Goal: Information Seeking & Learning: Find specific fact

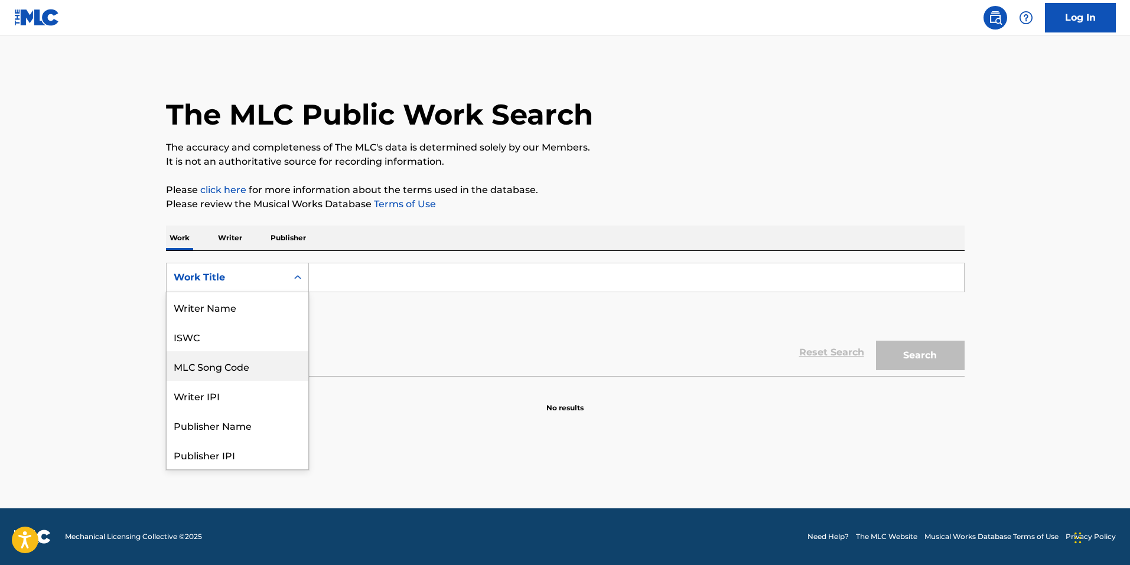
click at [408, 256] on div "SearchWithCriteriaec1d9438-abd2-4ac9-bdc2-578d9db6a61f 8 results available. Use…" at bounding box center [565, 313] width 799 height 125
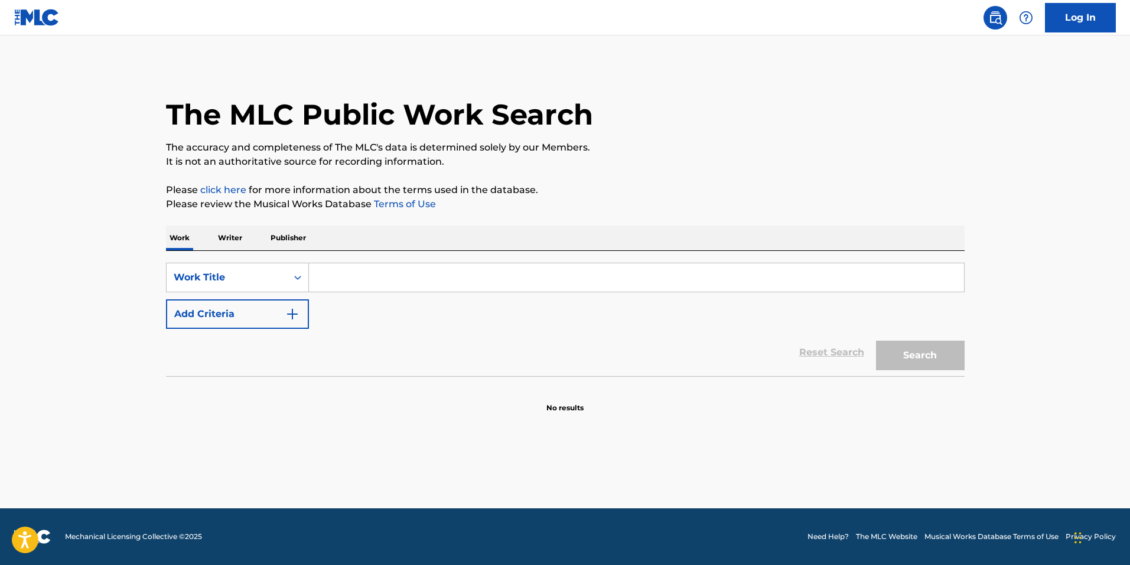
click at [399, 274] on input "Search Form" at bounding box center [636, 278] width 655 height 28
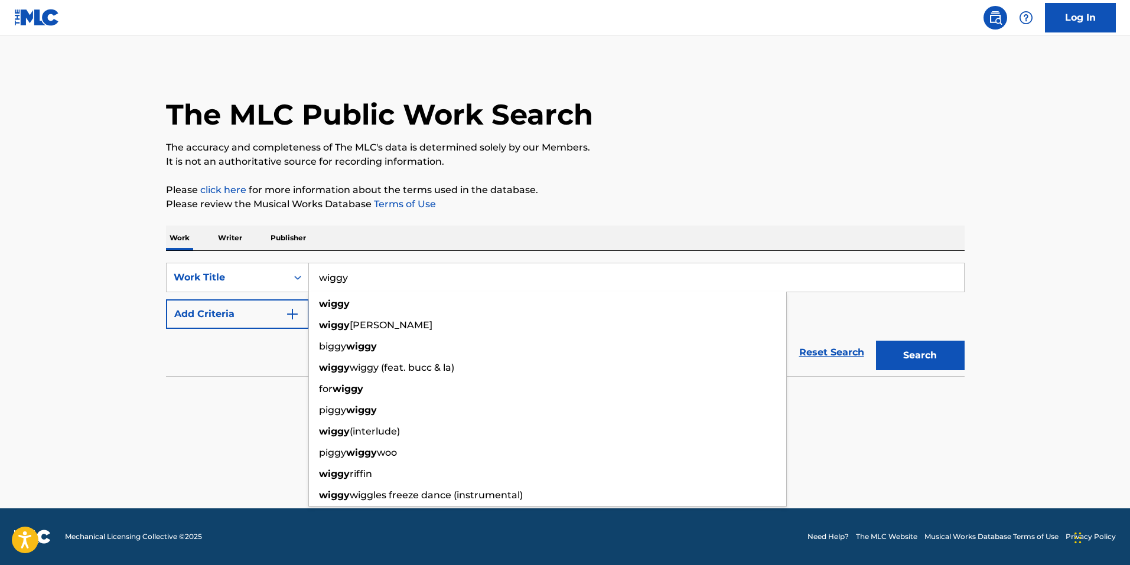
type input "wiggy"
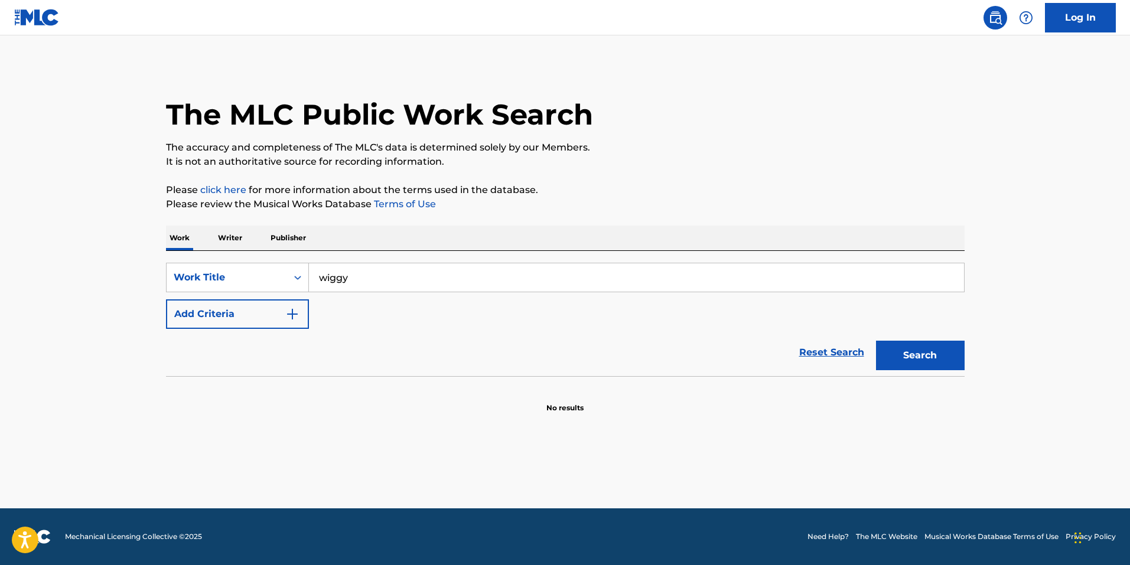
click at [166, 300] on button "Add Criteria" at bounding box center [237, 315] width 143 height 30
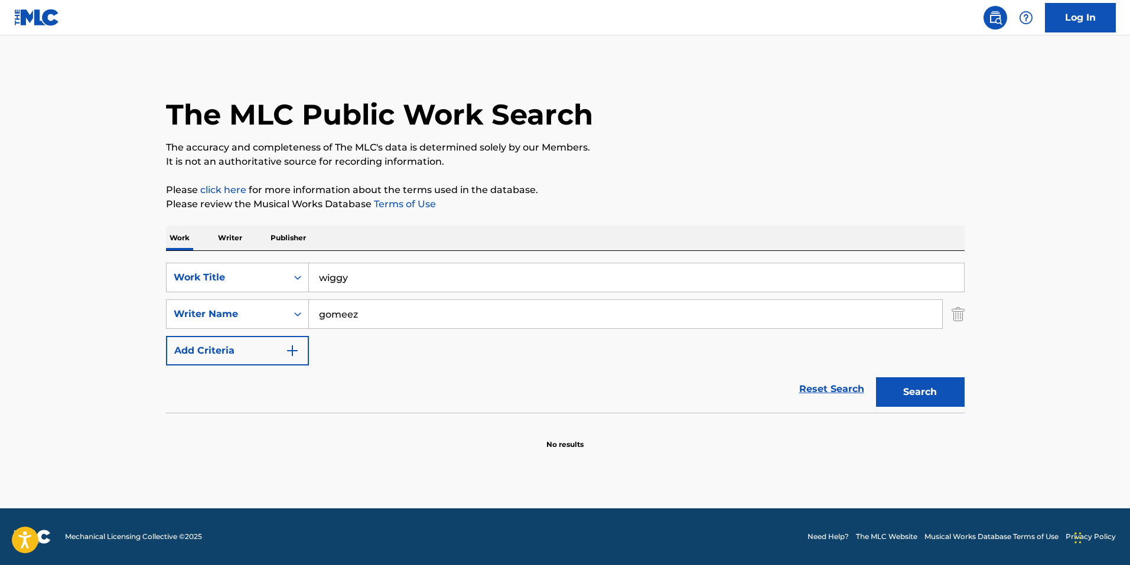
click at [876, 378] on button "Search" at bounding box center [920, 393] width 89 height 30
click at [349, 318] on input "gomeez" at bounding box center [625, 314] width 633 height 28
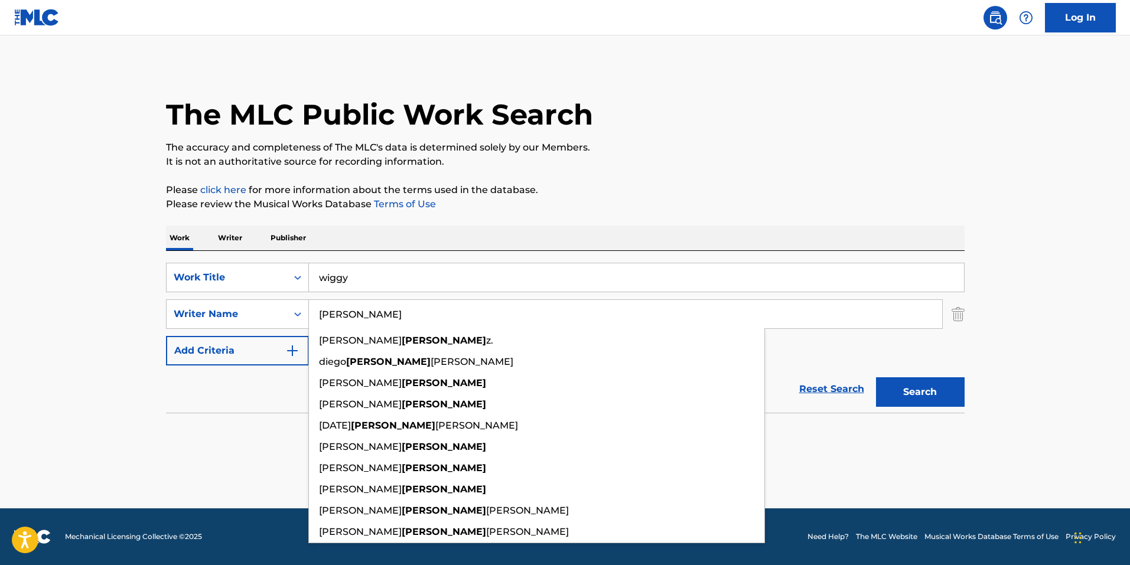
type input "[PERSON_NAME]"
click at [876, 378] on button "Search" at bounding box center [920, 393] width 89 height 30
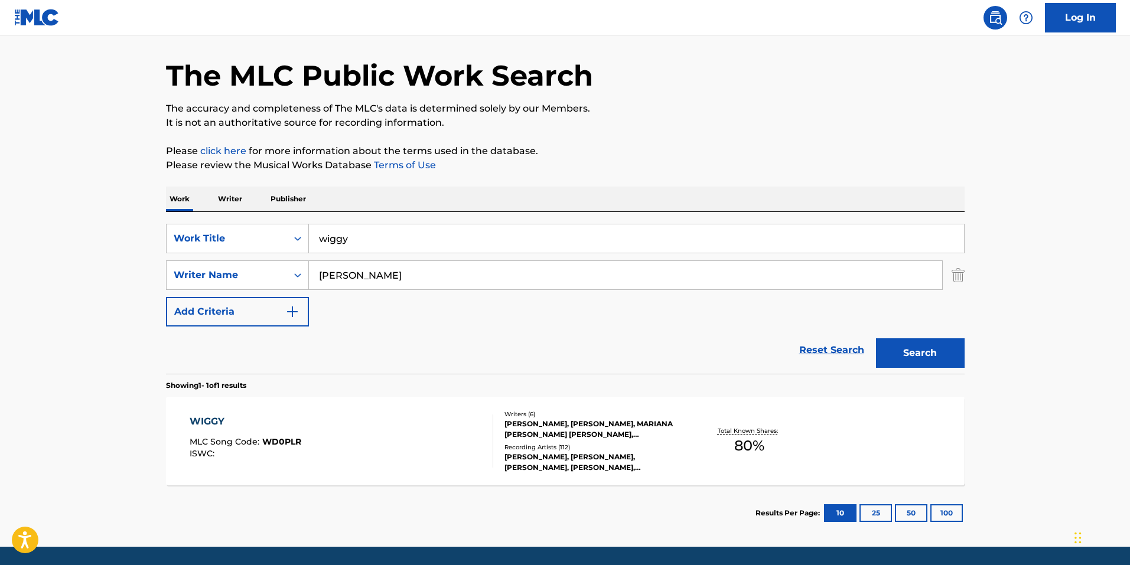
scroll to position [77, 0]
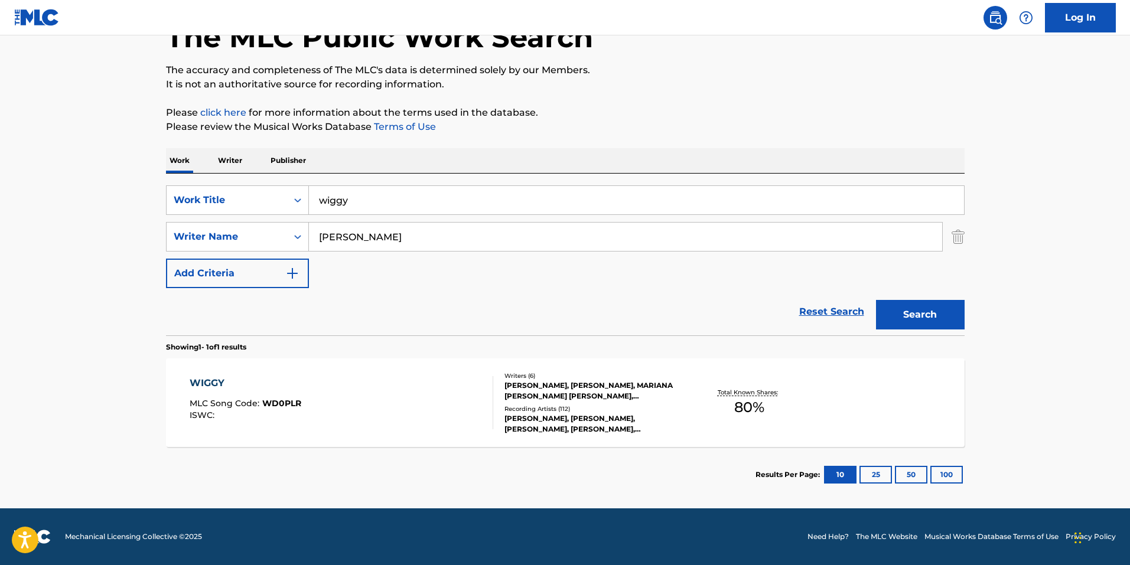
drag, startPoint x: 291, startPoint y: 351, endPoint x: 290, endPoint y: 362, distance: 11.2
click at [291, 351] on section "Showing 1 - 1 of 1 results" at bounding box center [565, 344] width 799 height 17
click at [287, 402] on span "WD0PLR" at bounding box center [281, 403] width 39 height 11
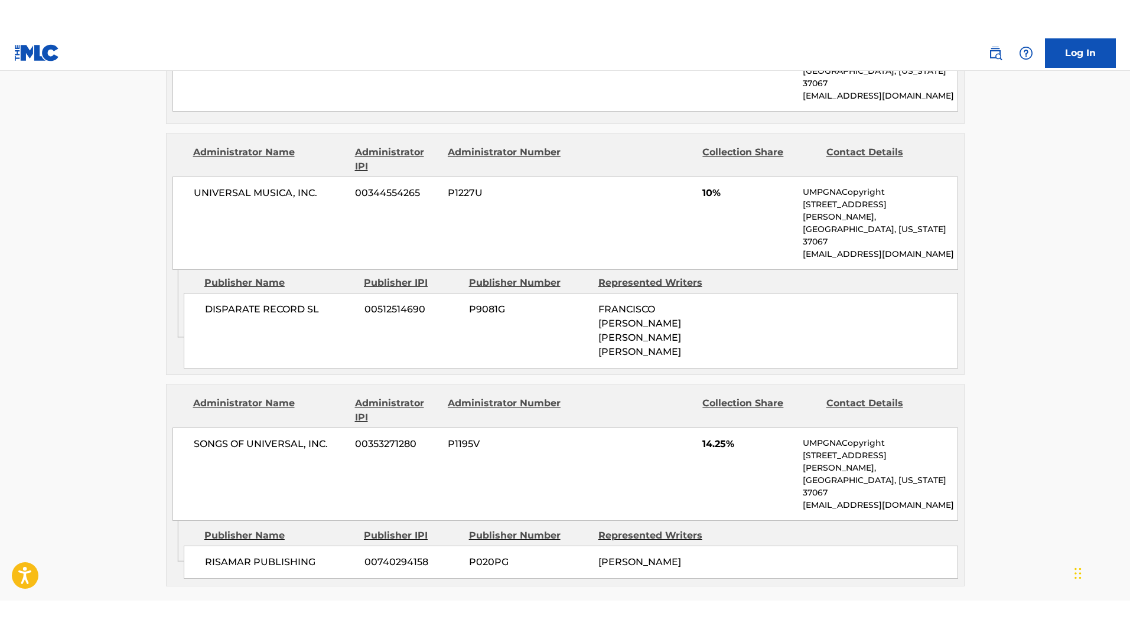
scroll to position [1182, 0]
